Goal: Navigation & Orientation: Find specific page/section

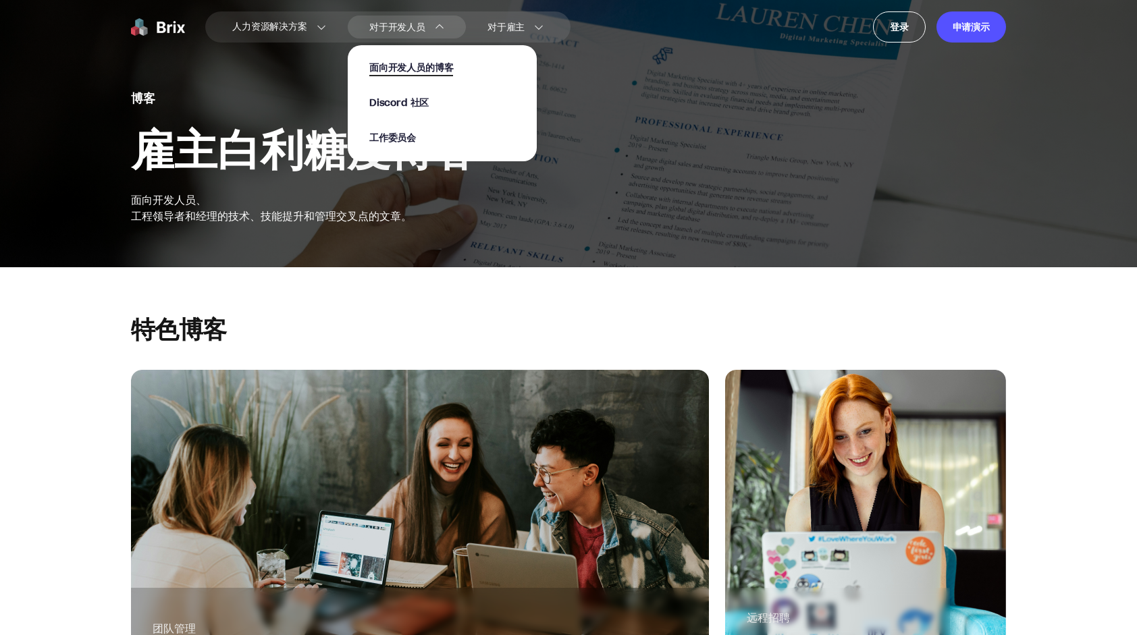
click at [412, 68] on span "面向开发人员的博客" at bounding box center [411, 69] width 84 height 16
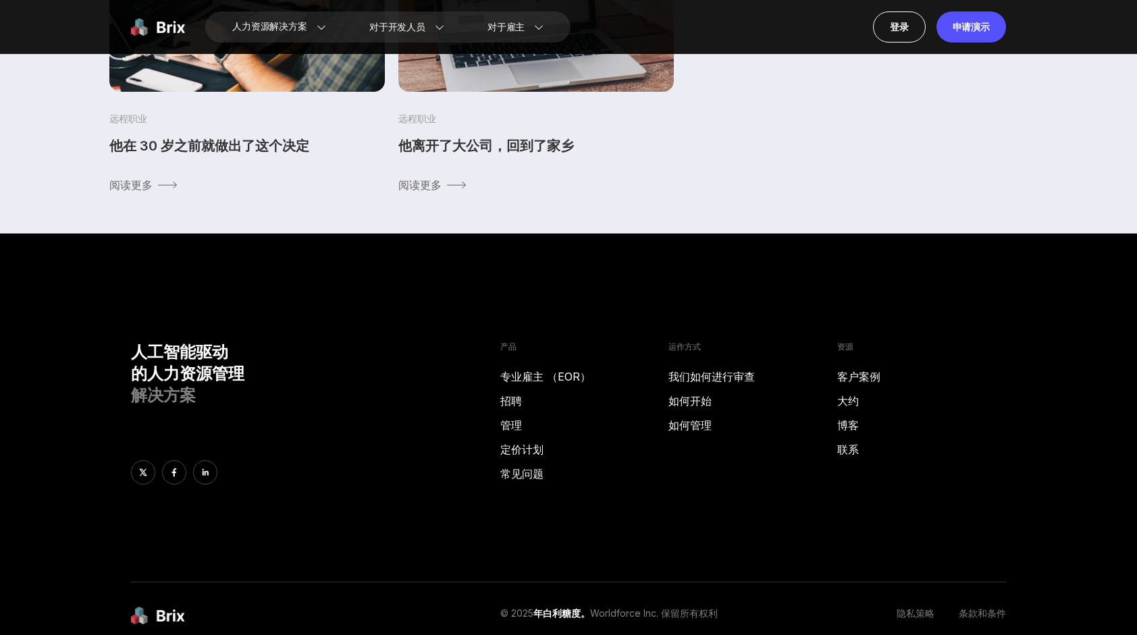
scroll to position [607, 0]
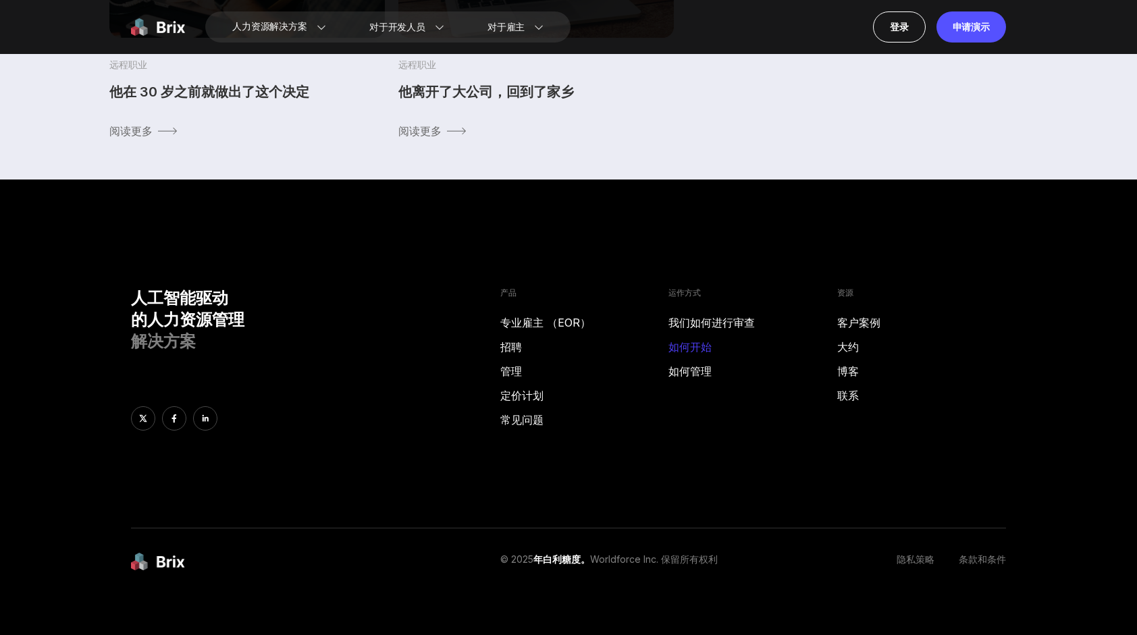
click at [697, 350] on link "如何开始" at bounding box center [752, 347] width 169 height 16
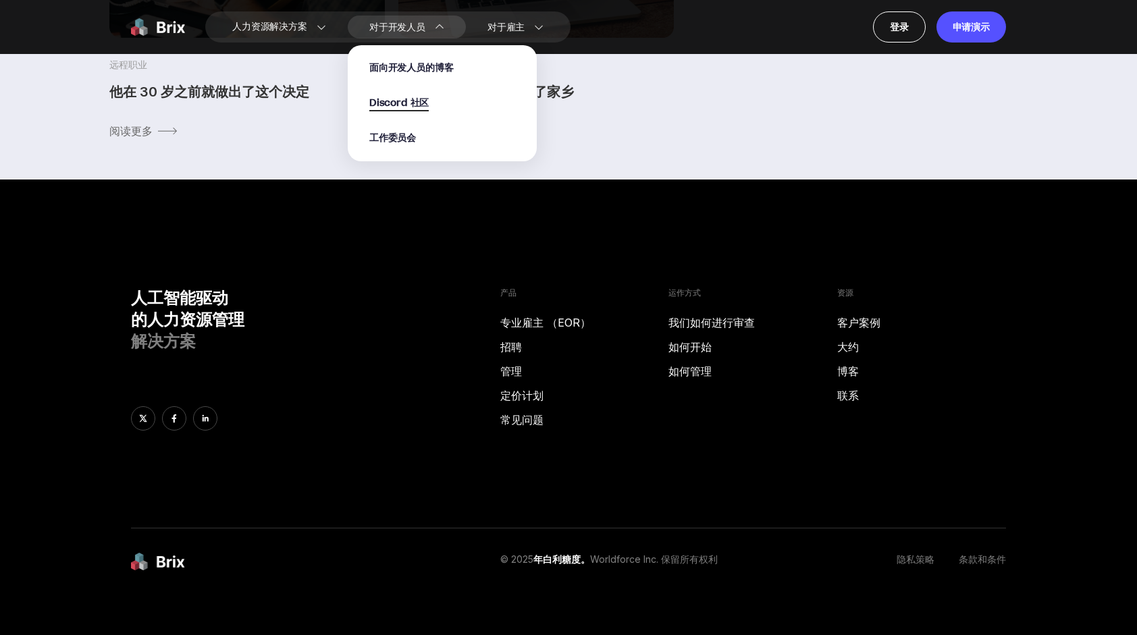
click at [413, 104] on span "Discord 社区" at bounding box center [399, 104] width 60 height 16
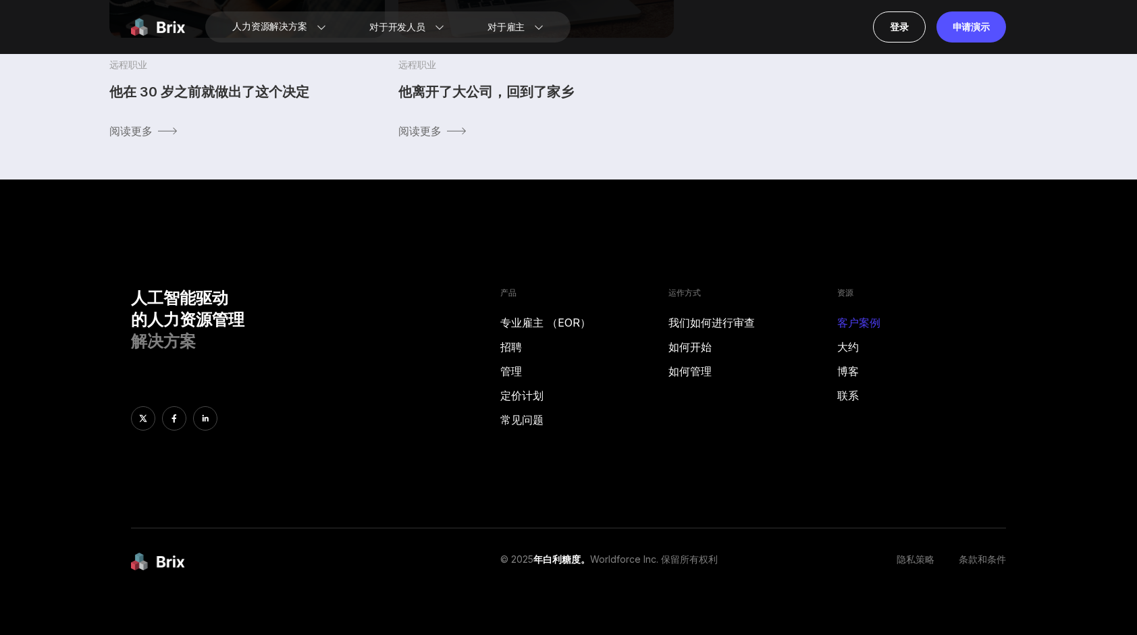
click at [871, 324] on link "客户案例" at bounding box center [921, 323] width 169 height 16
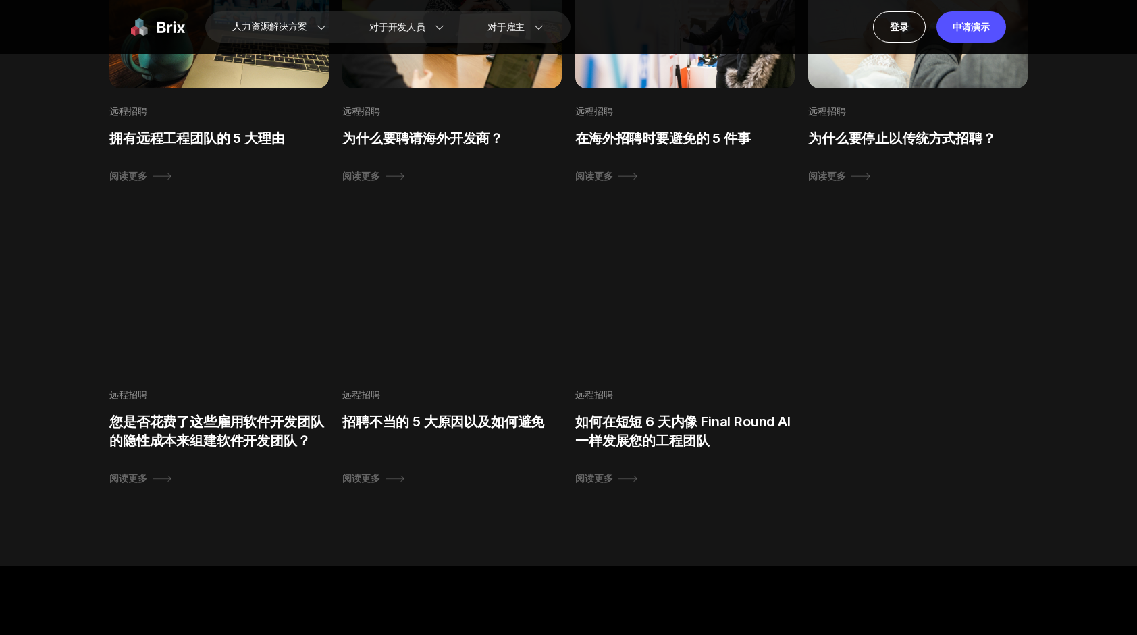
scroll to position [1350, 0]
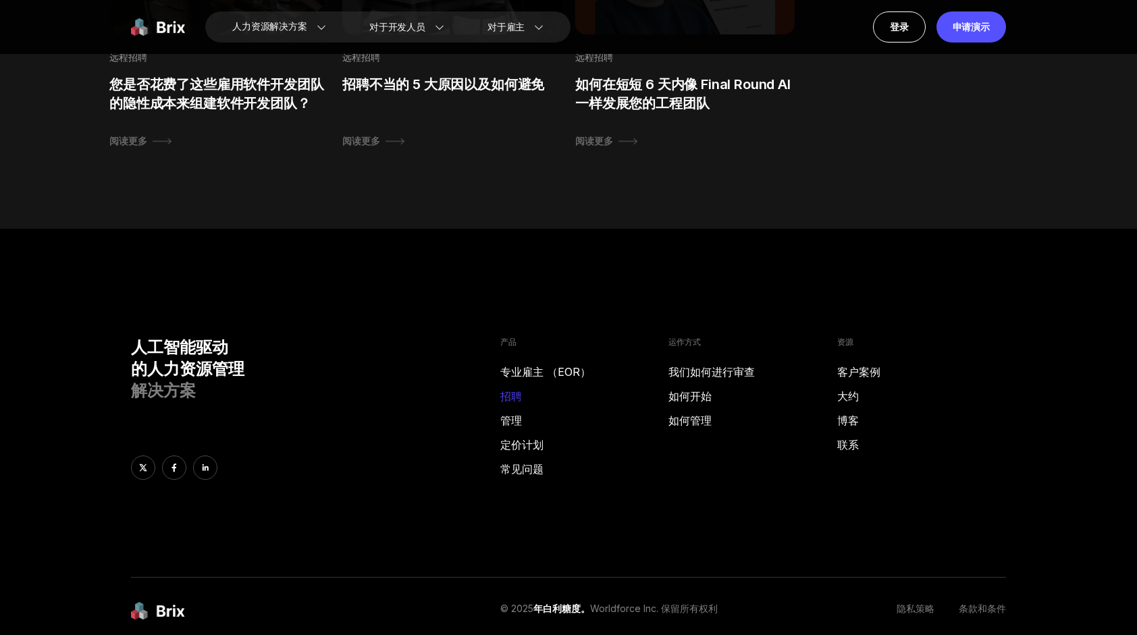
click at [520, 393] on link "招聘" at bounding box center [584, 396] width 169 height 16
